Goal: Subscribe to service/newsletter

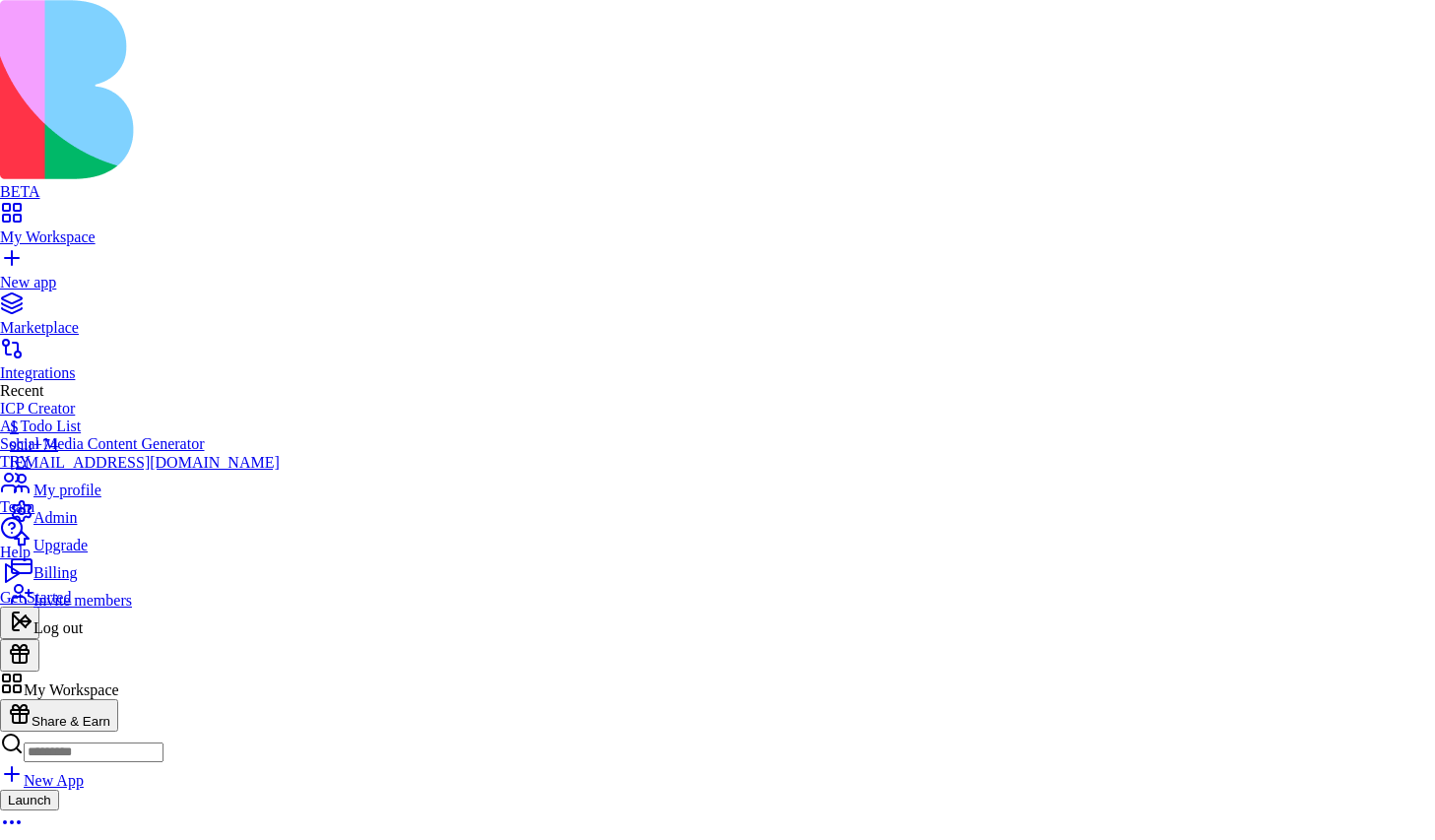
click at [83, 637] on span "Log out" at bounding box center [58, 628] width 49 height 17
